Goal: Information Seeking & Learning: Learn about a topic

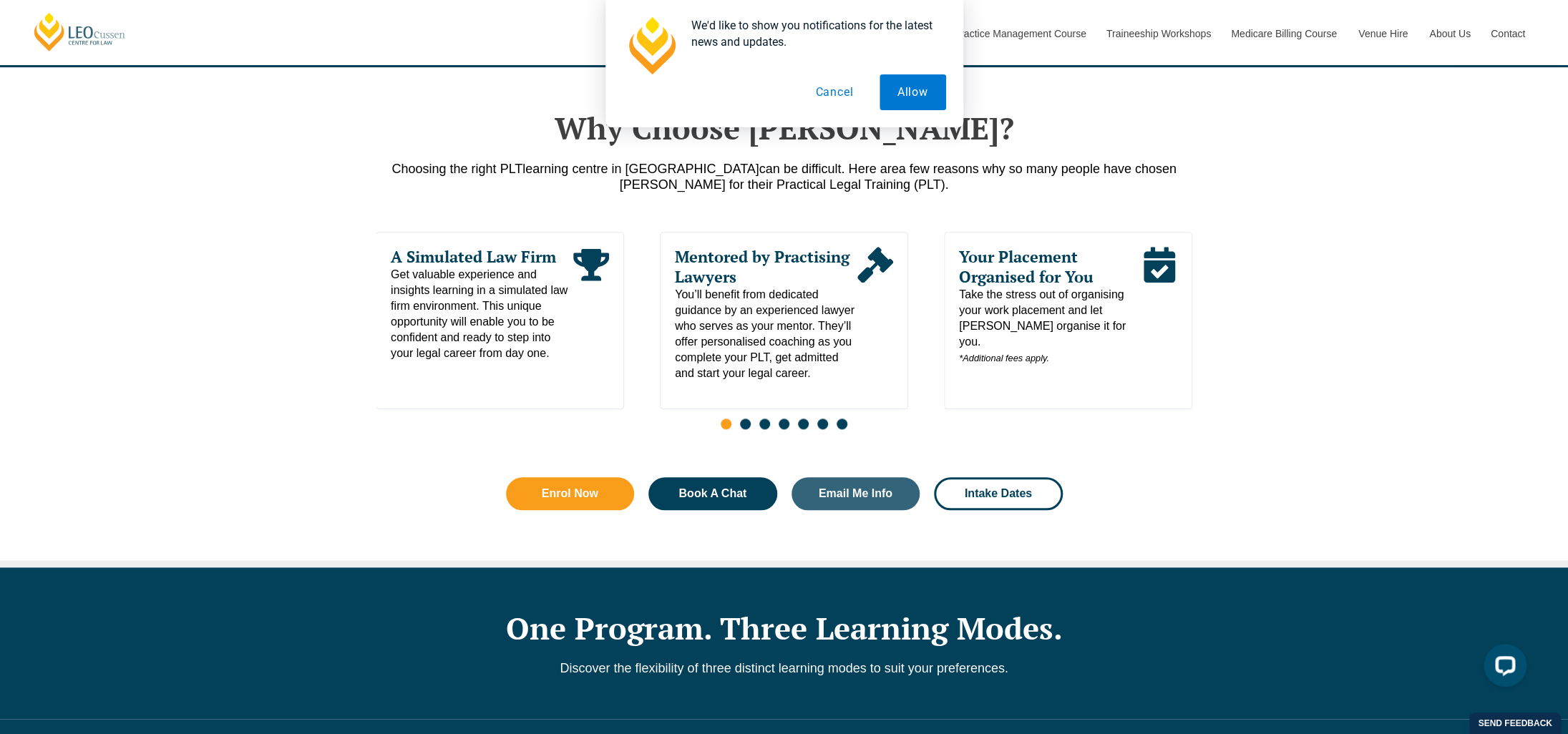
click at [828, 88] on button "Cancel" at bounding box center [834, 92] width 74 height 36
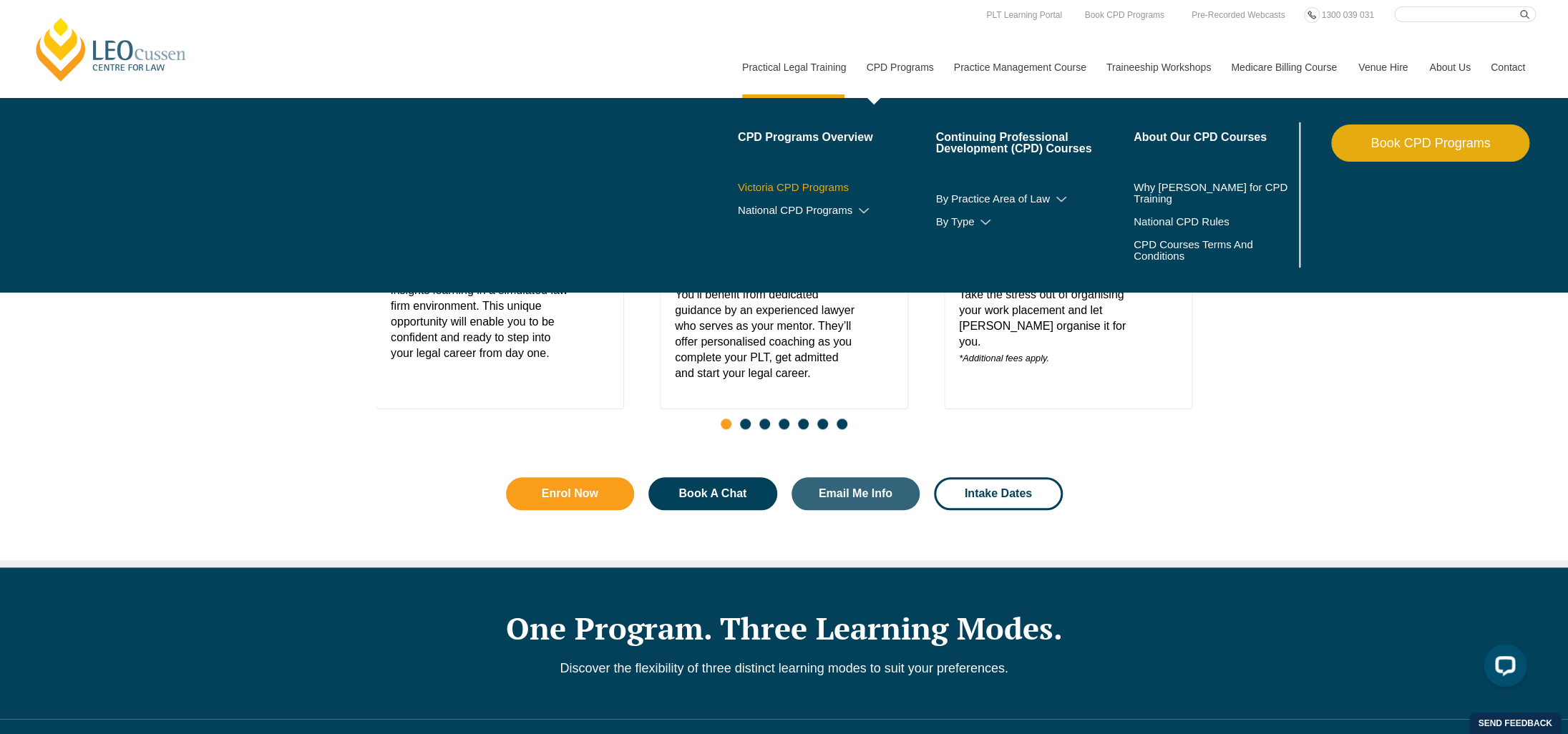
click at [749, 185] on link "Victoria CPD Programs" at bounding box center [836, 187] width 198 height 12
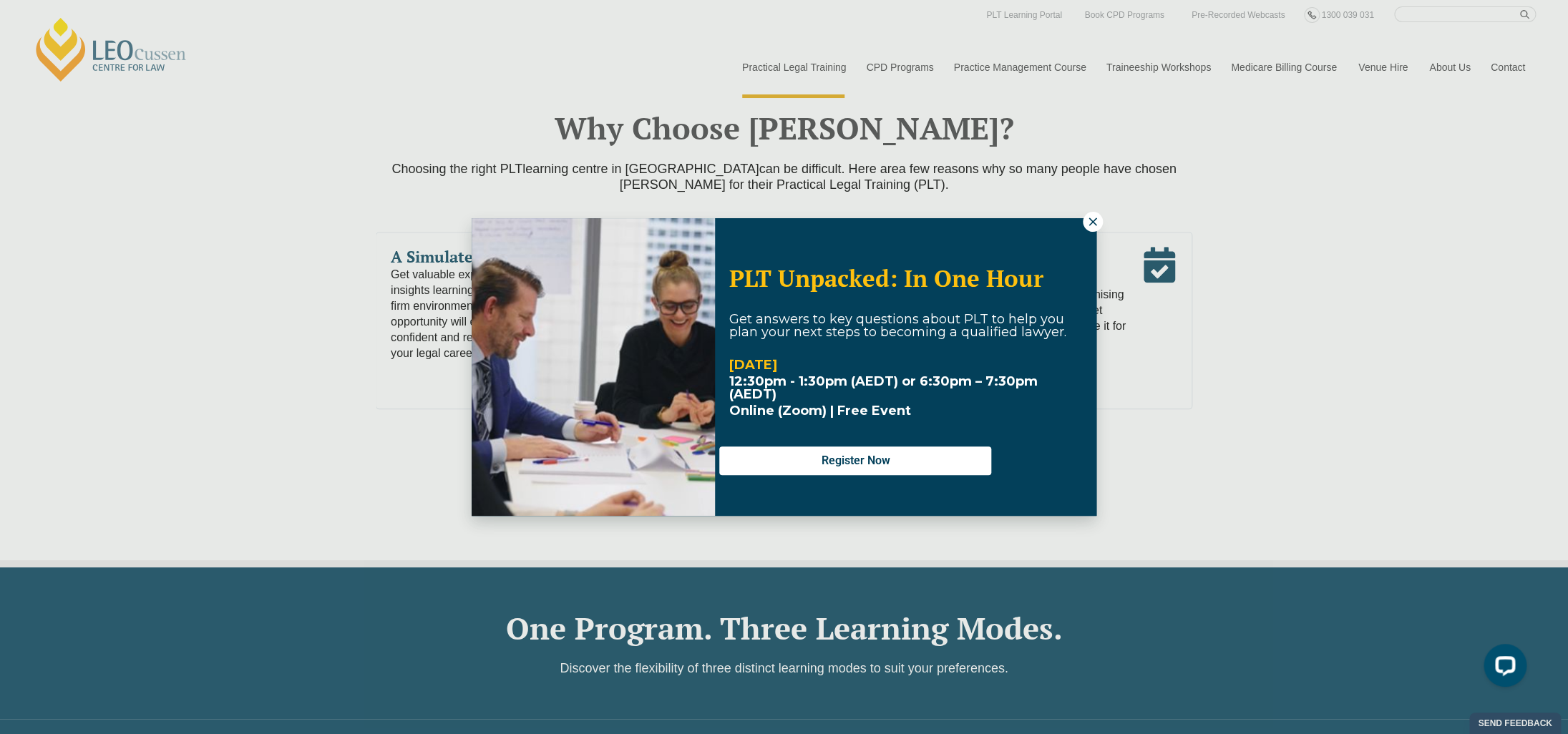
click at [1121, 66] on div "PLT Unpacked: In One Hour Get answers to key questions about PLT to help you pl…" at bounding box center [784, 367] width 1568 height 734
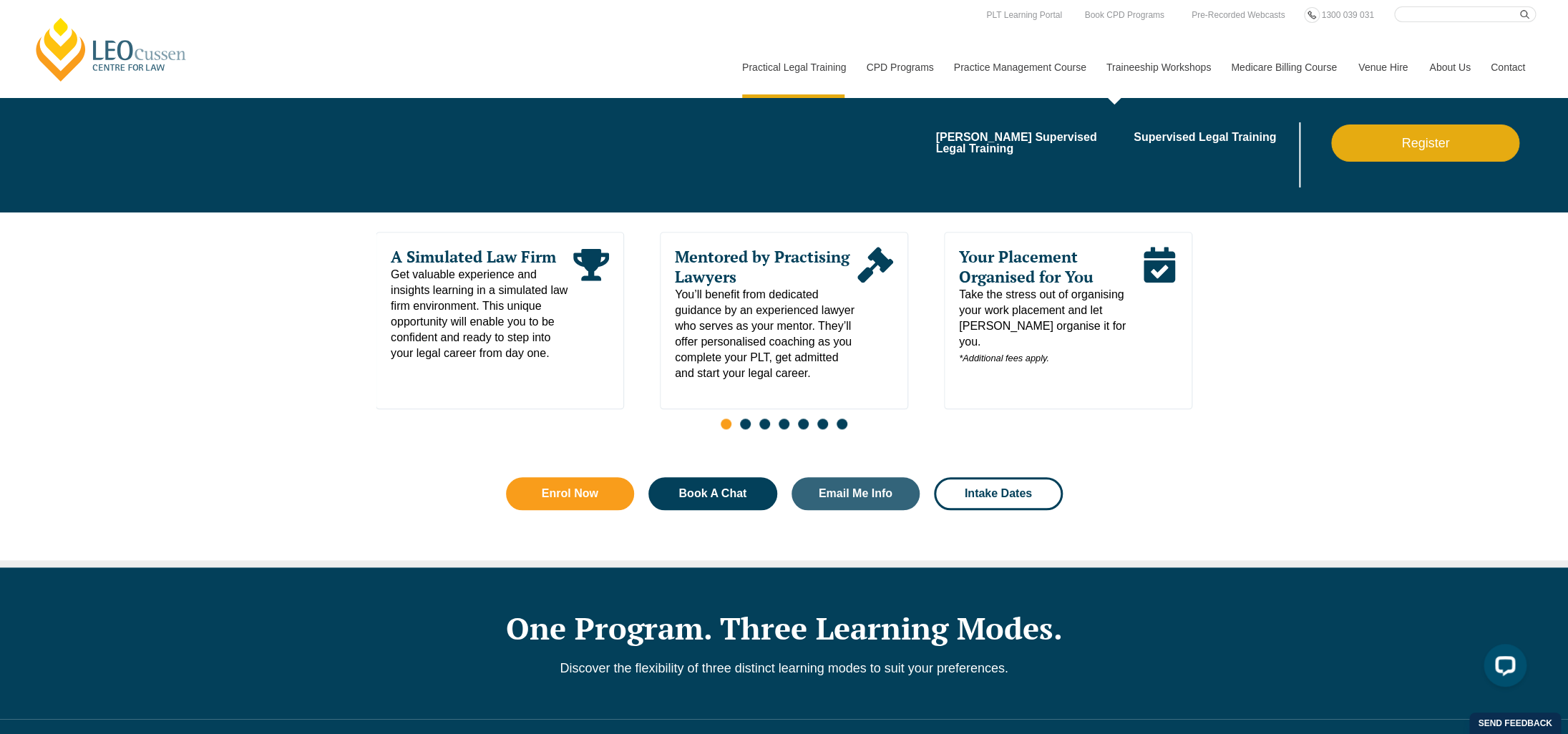
click at [1150, 72] on link "Traineeship Workshops" at bounding box center [1158, 67] width 125 height 61
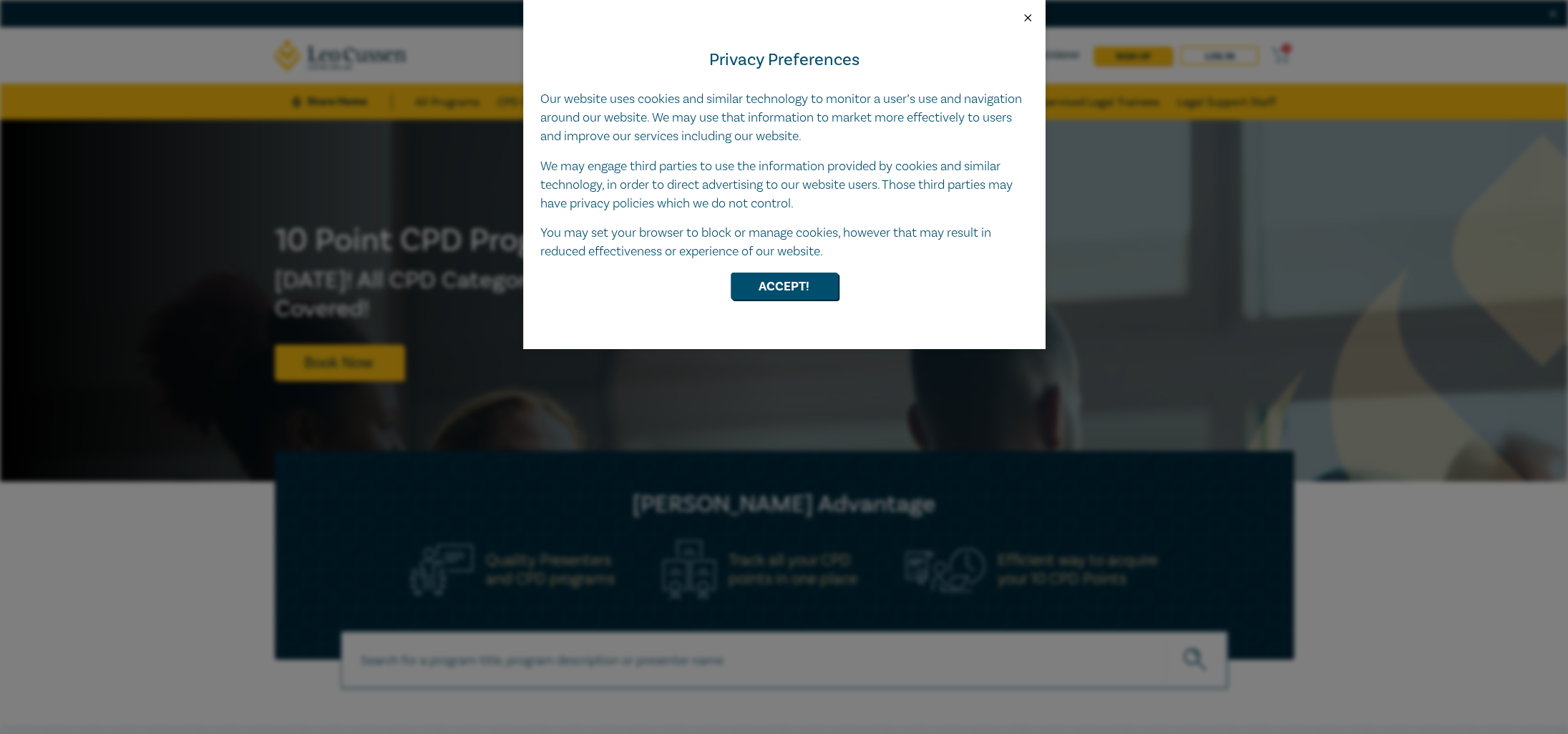
click at [1033, 15] on button "Close" at bounding box center [1027, 18] width 13 height 13
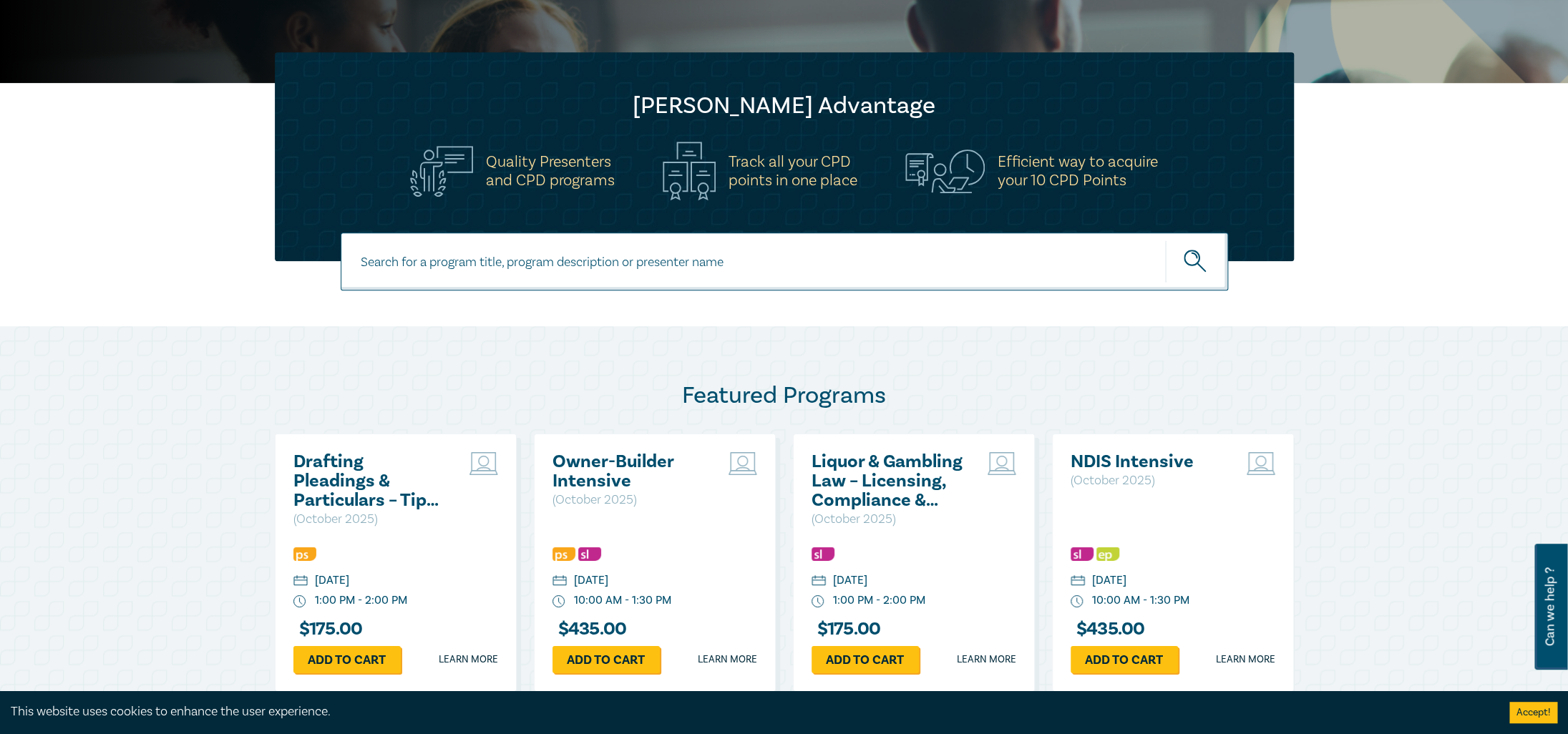
scroll to position [523, 0]
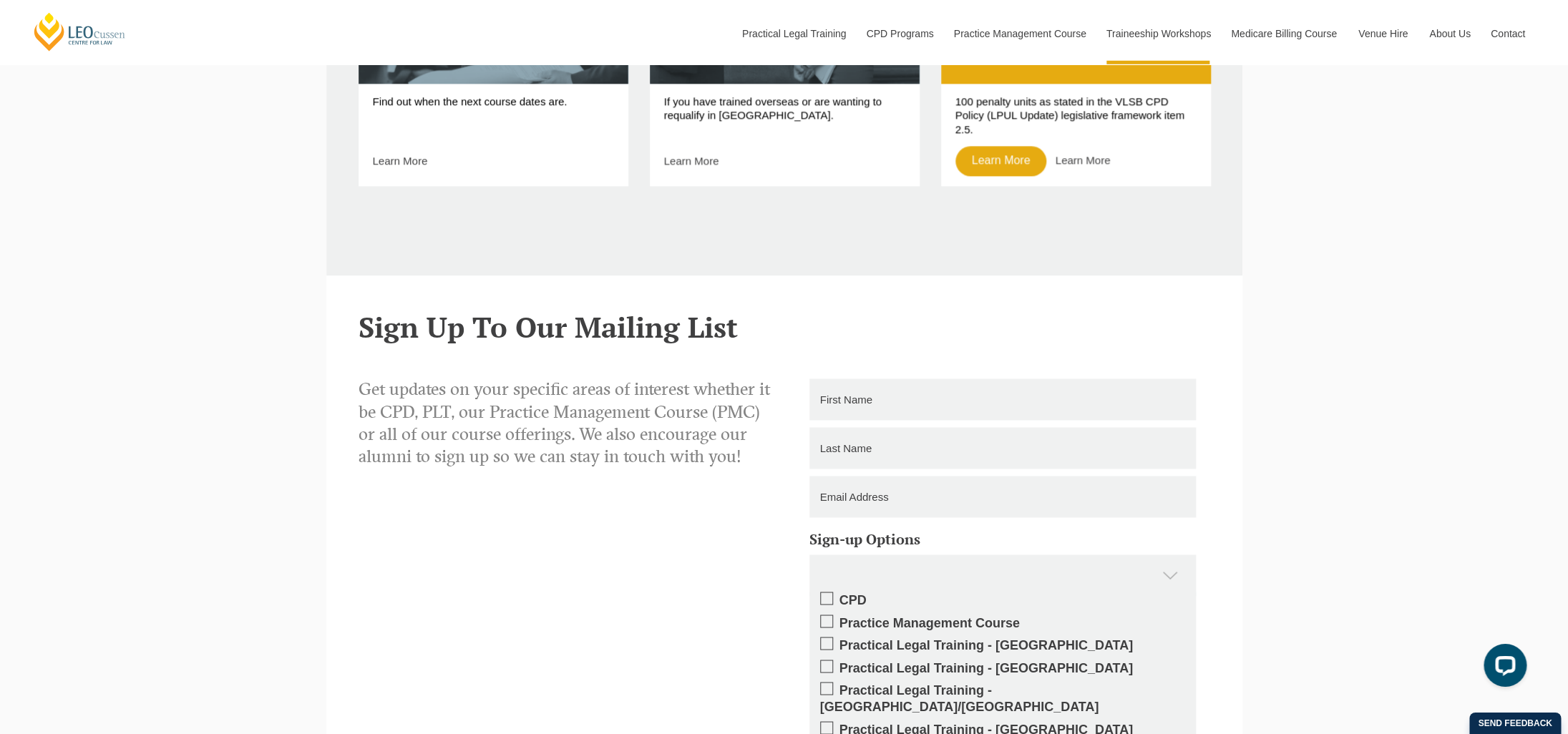
scroll to position [1006, 0]
